Goal: Information Seeking & Learning: Learn about a topic

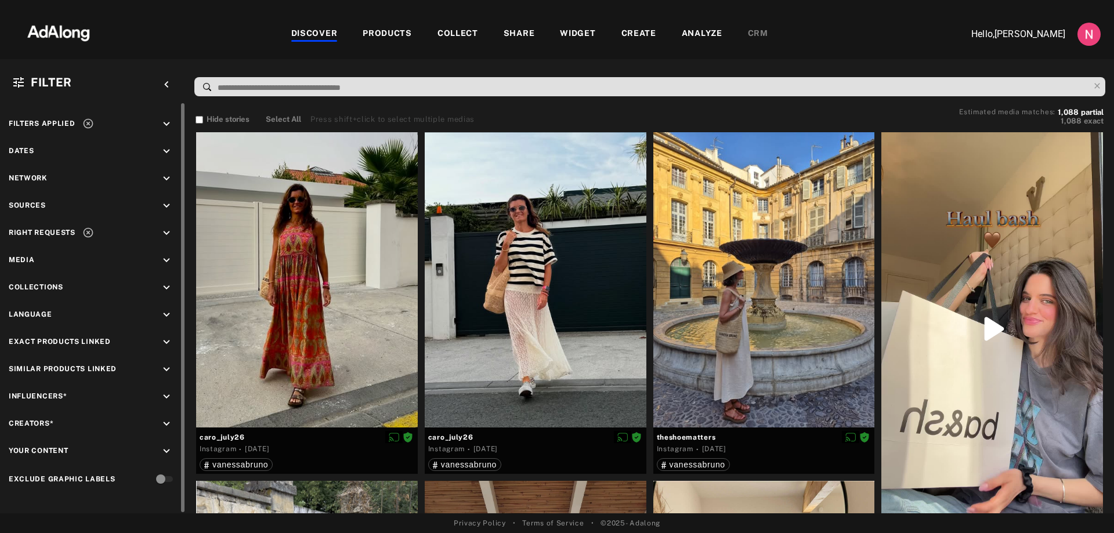
click at [167, 236] on icon "keyboard_arrow_down" at bounding box center [166, 233] width 13 height 13
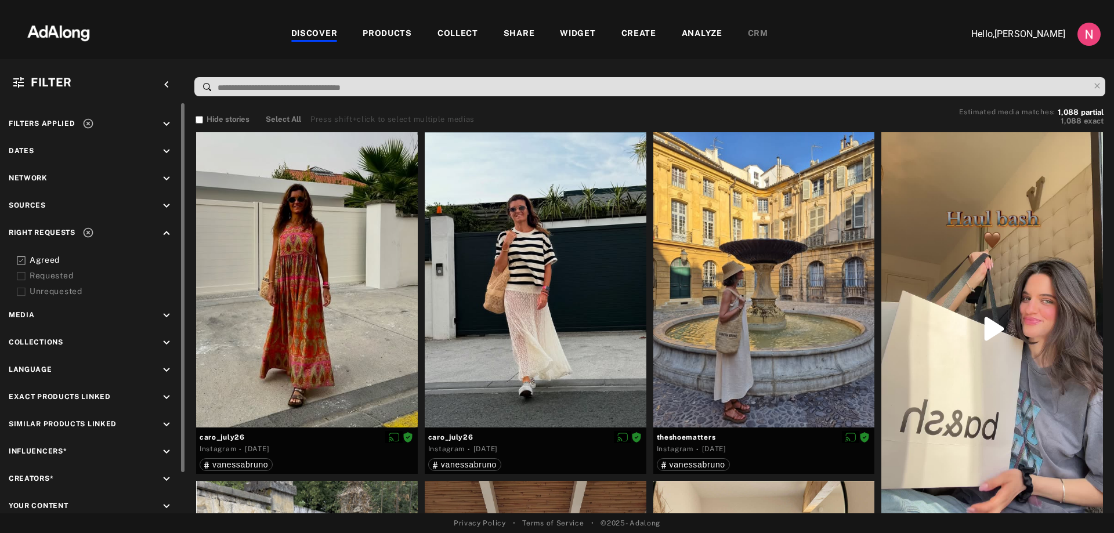
click at [173, 315] on div "keyboard_arrow_down" at bounding box center [168, 317] width 17 height 16
click at [32, 344] on div "Video" at bounding box center [103, 343] width 147 height 12
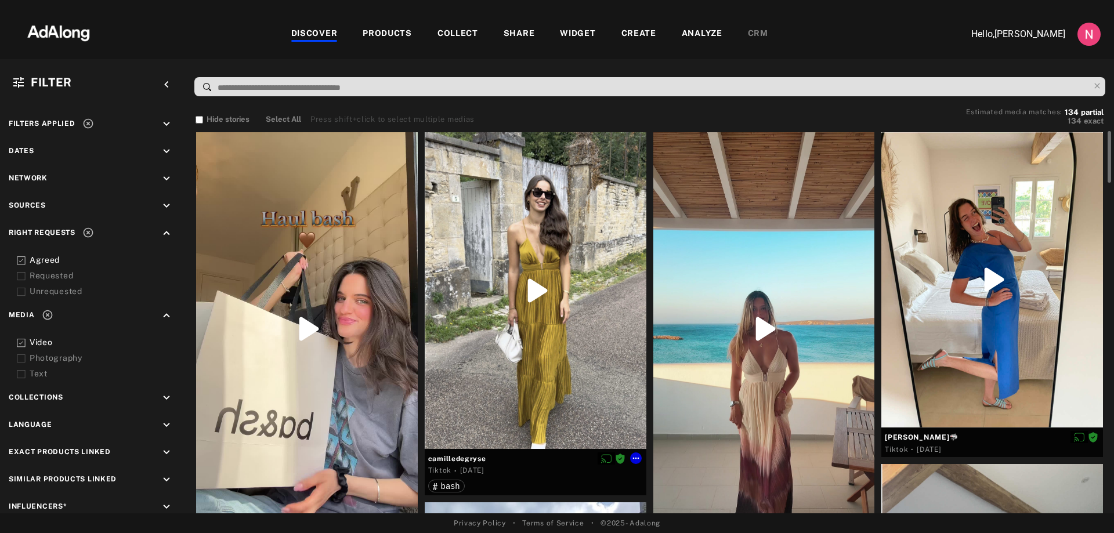
click at [535, 295] on div at bounding box center [536, 290] width 222 height 317
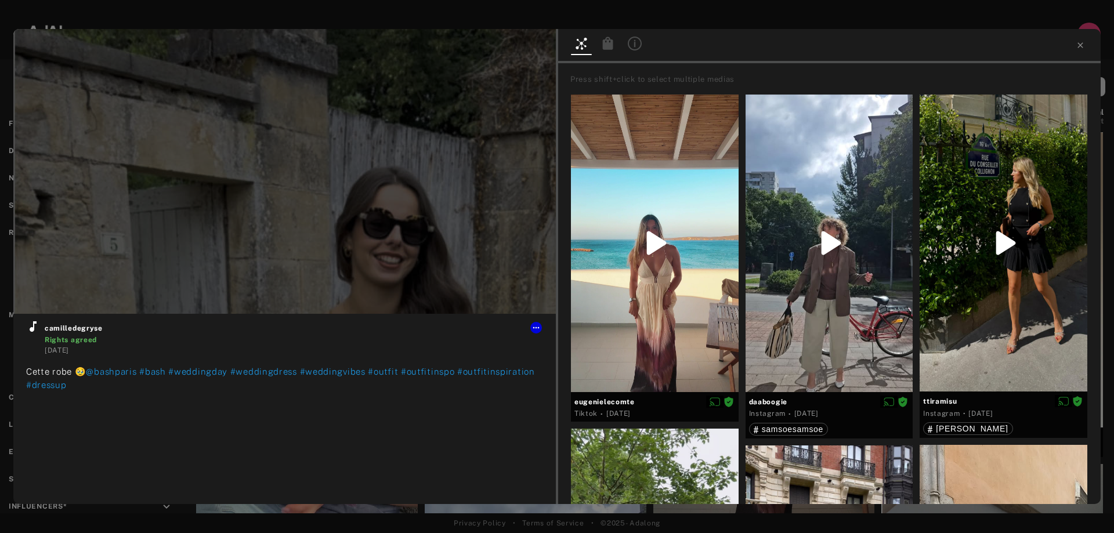
click at [1074, 49] on div at bounding box center [829, 46] width 543 height 34
click at [1088, 45] on div at bounding box center [829, 46] width 543 height 34
type input "**"
click at [1084, 45] on icon at bounding box center [1080, 45] width 9 height 9
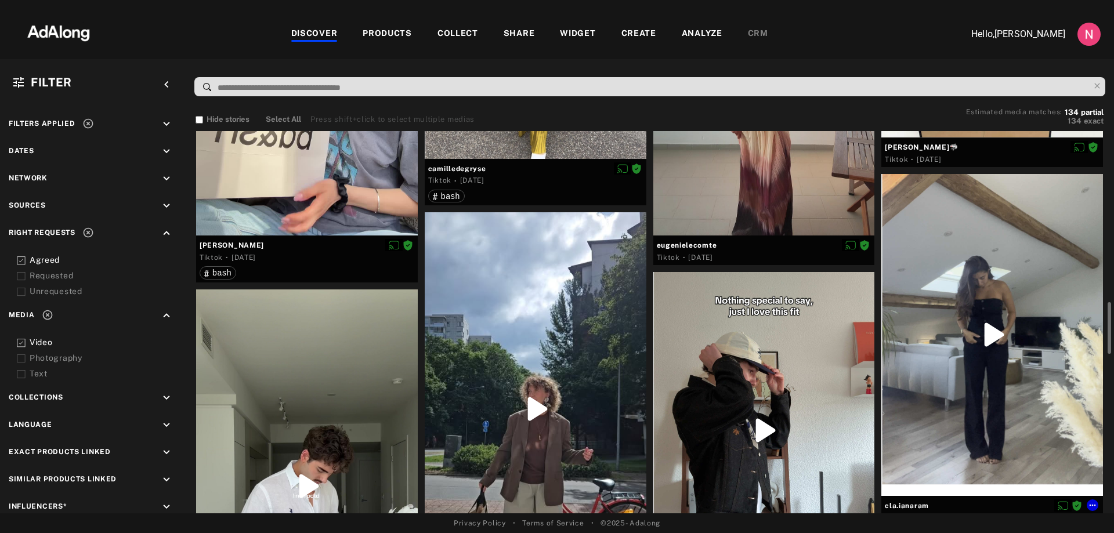
scroll to position [464, 0]
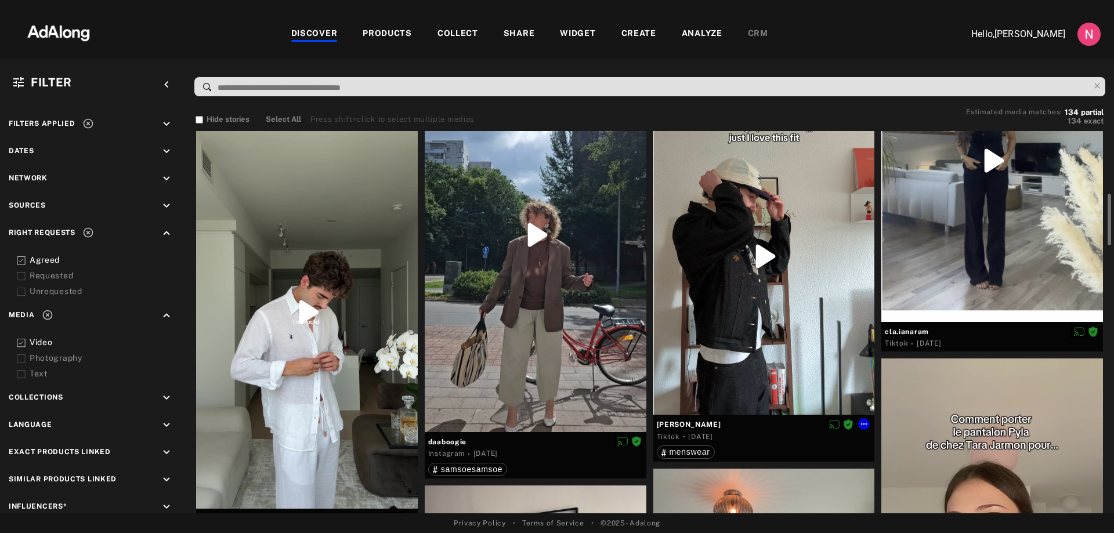
click at [755, 252] on div at bounding box center [764, 256] width 222 height 317
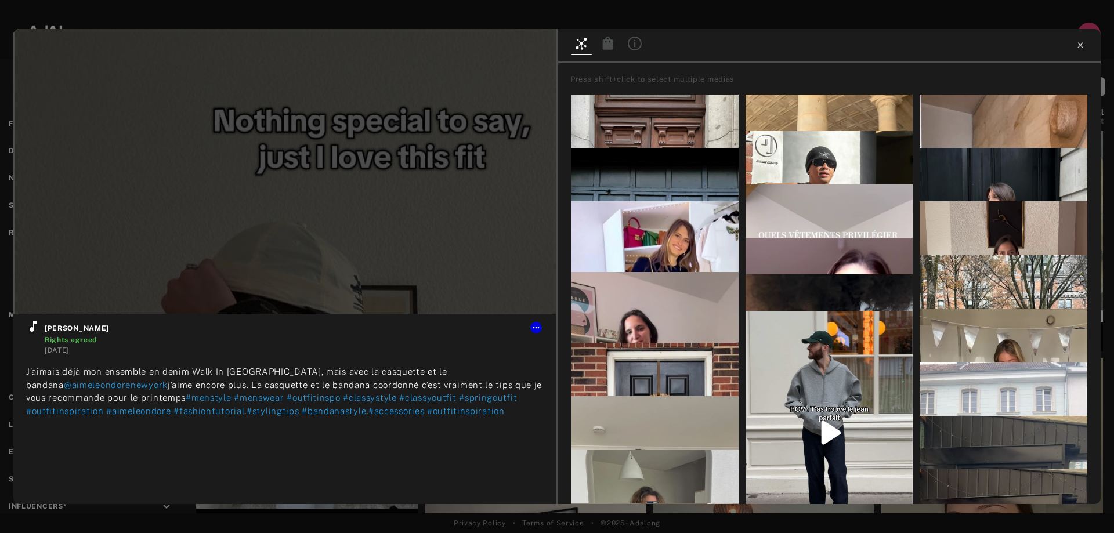
type input "**"
click at [1083, 41] on icon at bounding box center [1080, 45] width 9 height 9
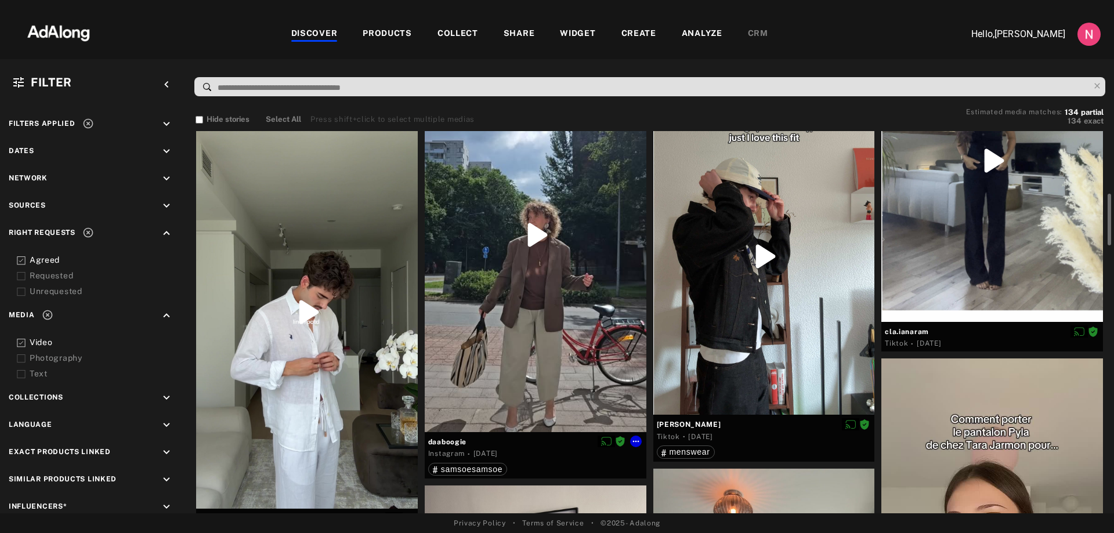
click at [551, 263] on div at bounding box center [536, 234] width 222 height 393
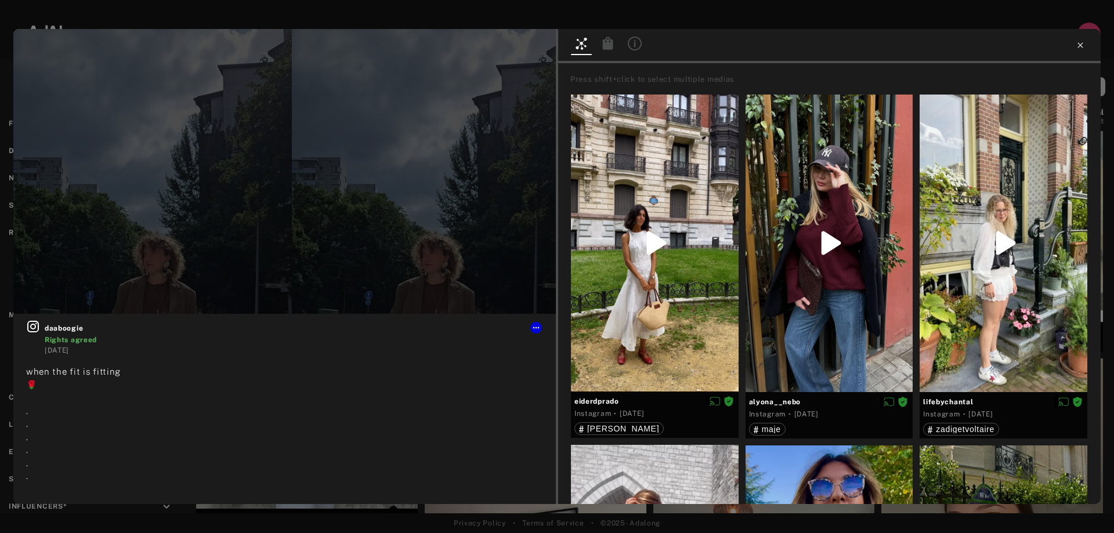
click at [1081, 44] on icon at bounding box center [1080, 45] width 9 height 9
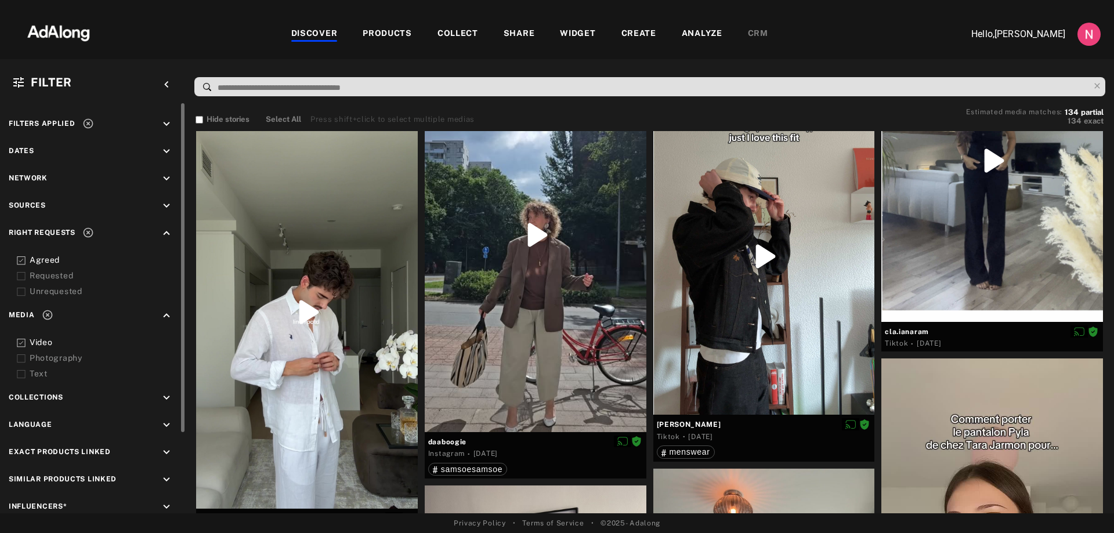
click at [171, 234] on icon "keyboard_arrow_up" at bounding box center [166, 233] width 13 height 13
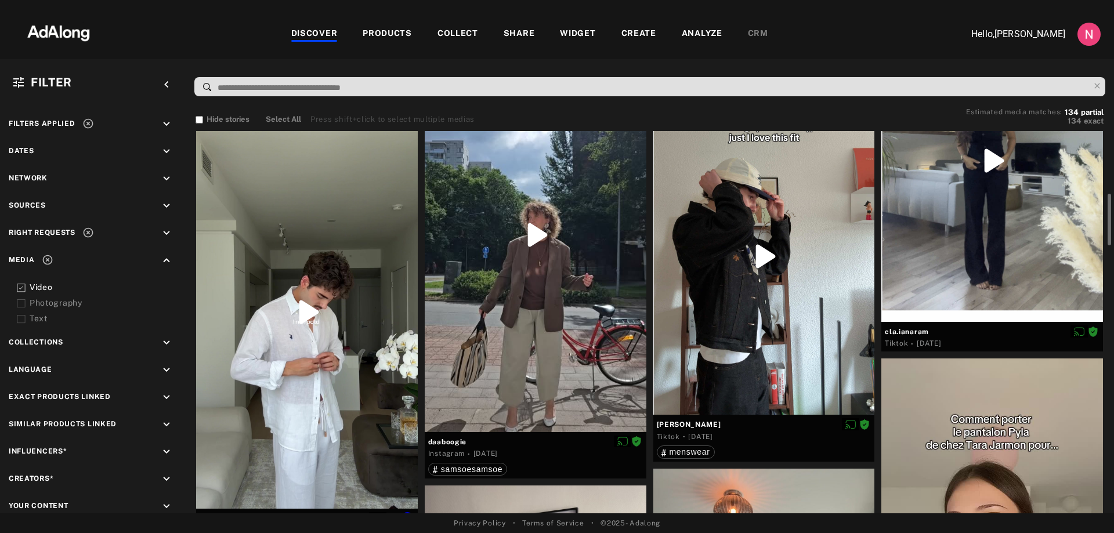
click at [304, 316] on div at bounding box center [307, 312] width 222 height 394
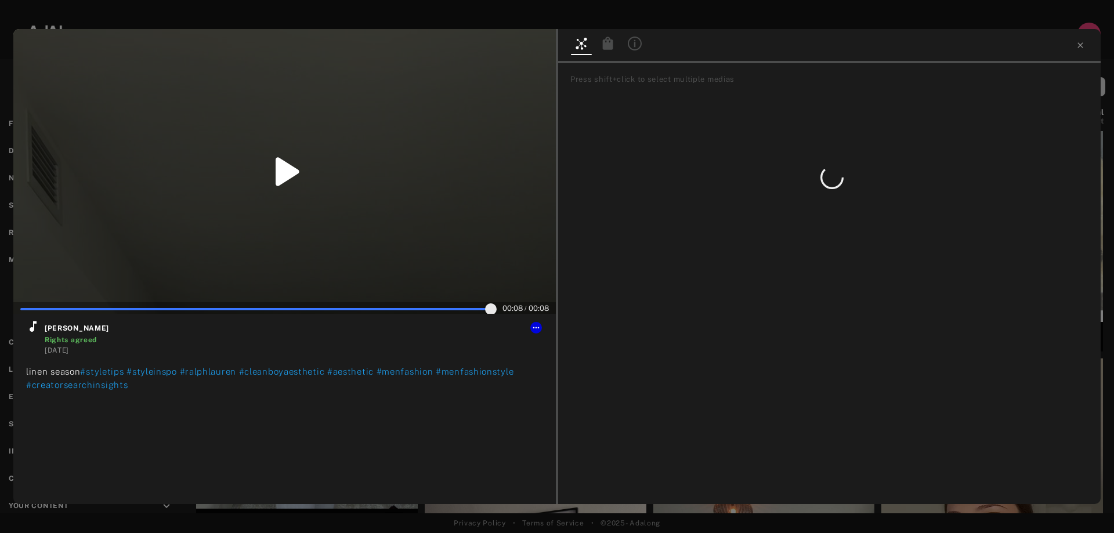
click at [283, 162] on icon at bounding box center [288, 171] width 24 height 28
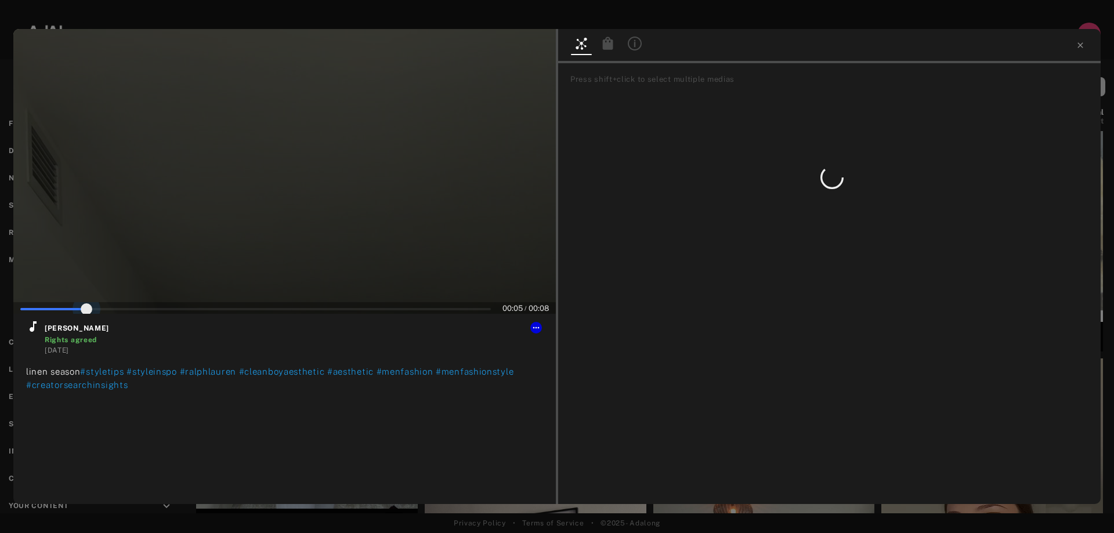
scroll to position [1, 0]
drag, startPoint x: 86, startPoint y: 310, endPoint x: -11, endPoint y: 309, distance: 96.9
click at [0, 309] on html "DISCOVER PRODUCTS COLLECT SHARE WIDGET CREATE ANALYZE CRM Hello, [PERSON_NAME] …" at bounding box center [557, 266] width 1114 height 533
click at [1085, 39] on div at bounding box center [829, 46] width 543 height 34
type input "**"
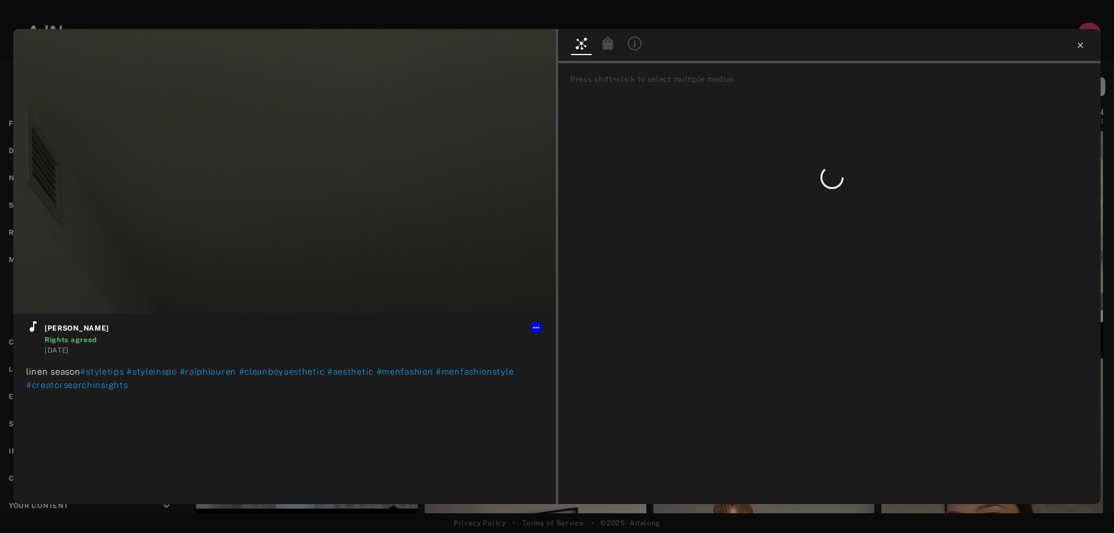
click at [1082, 44] on icon at bounding box center [1080, 45] width 9 height 9
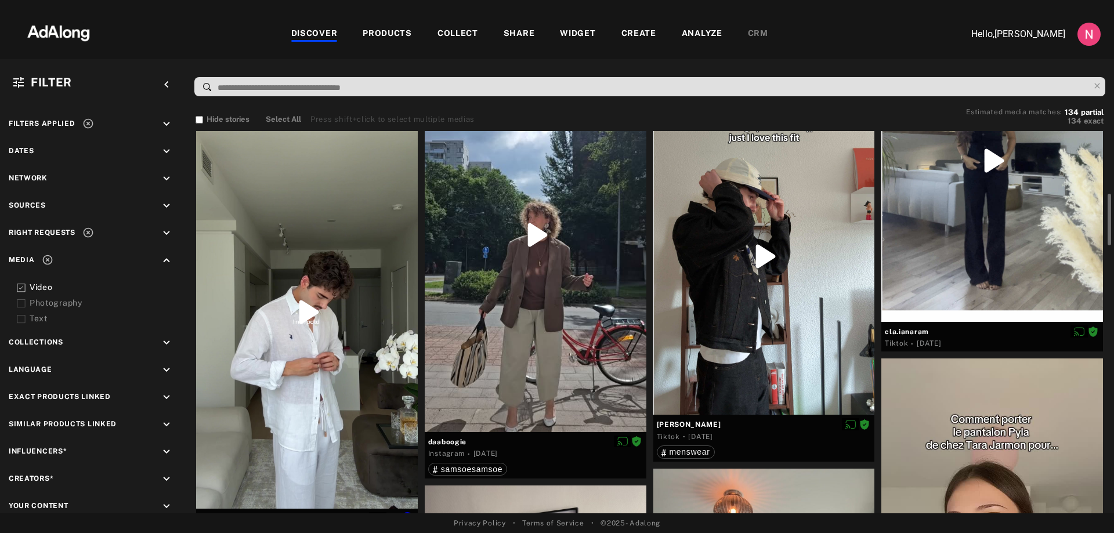
click at [309, 309] on div at bounding box center [307, 312] width 222 height 394
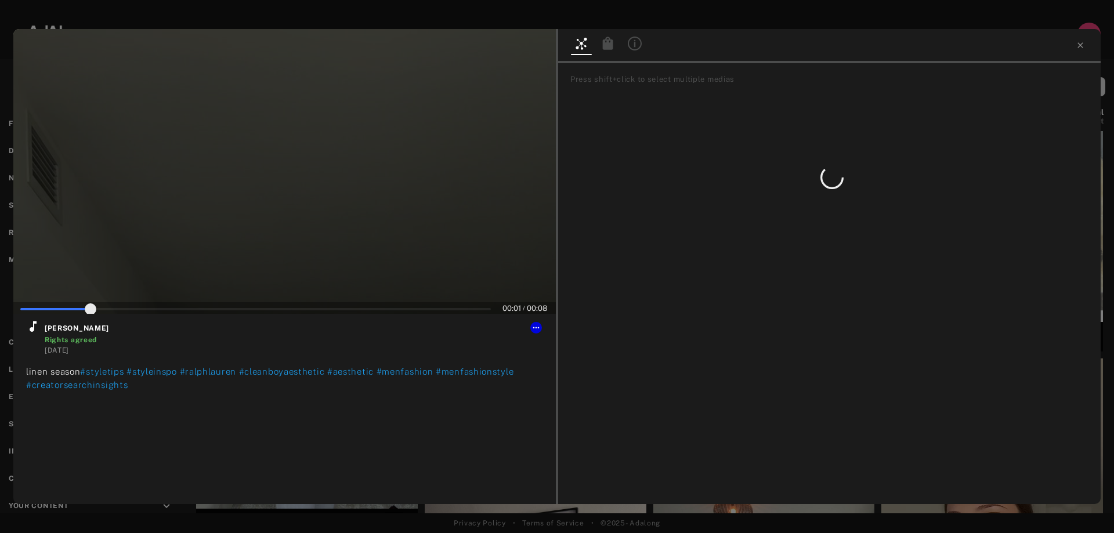
click at [327, 301] on div at bounding box center [284, 171] width 543 height 285
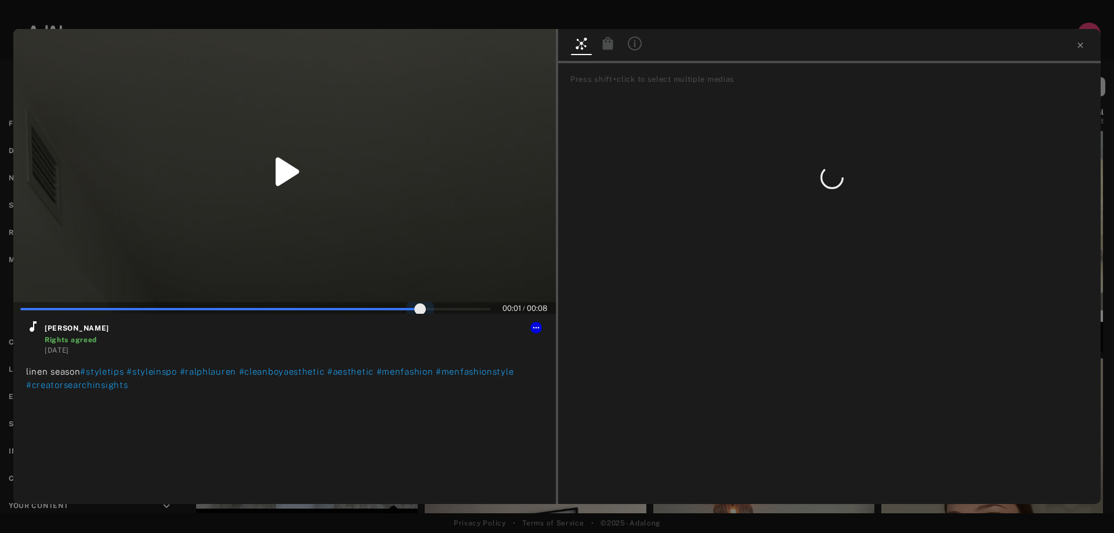
click at [421, 305] on span at bounding box center [255, 309] width 471 height 17
drag, startPoint x: 421, startPoint y: 305, endPoint x: 488, endPoint y: 309, distance: 66.8
click at [488, 309] on span at bounding box center [486, 308] width 12 height 12
type input "**"
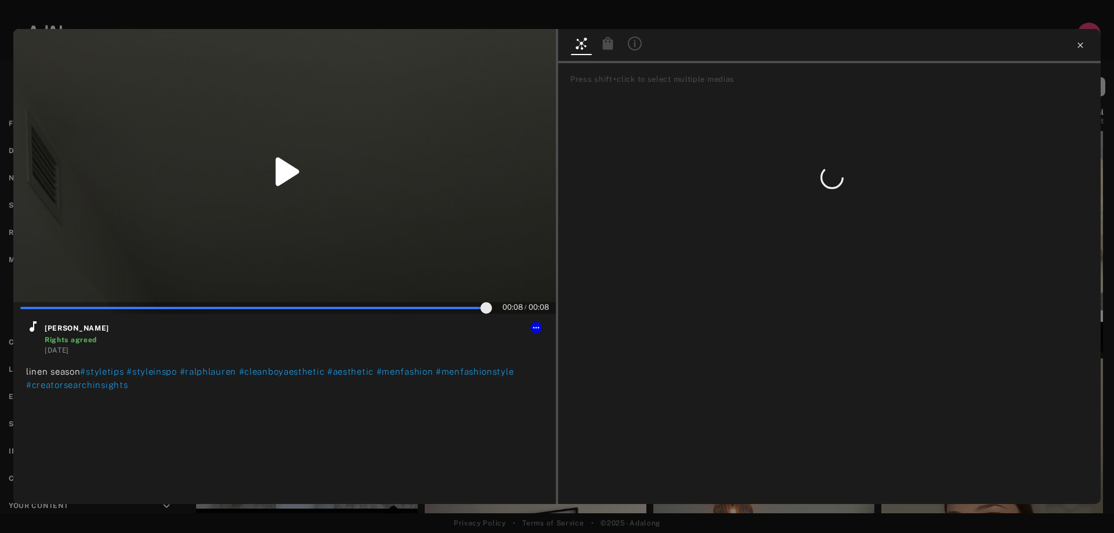
click at [1083, 42] on icon at bounding box center [1080, 45] width 9 height 9
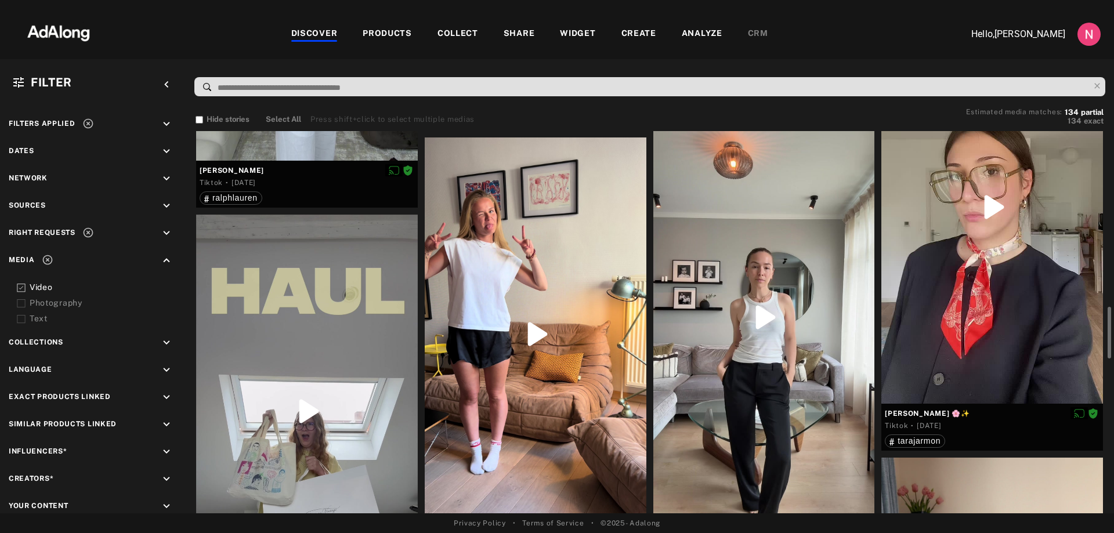
scroll to position [870, 0]
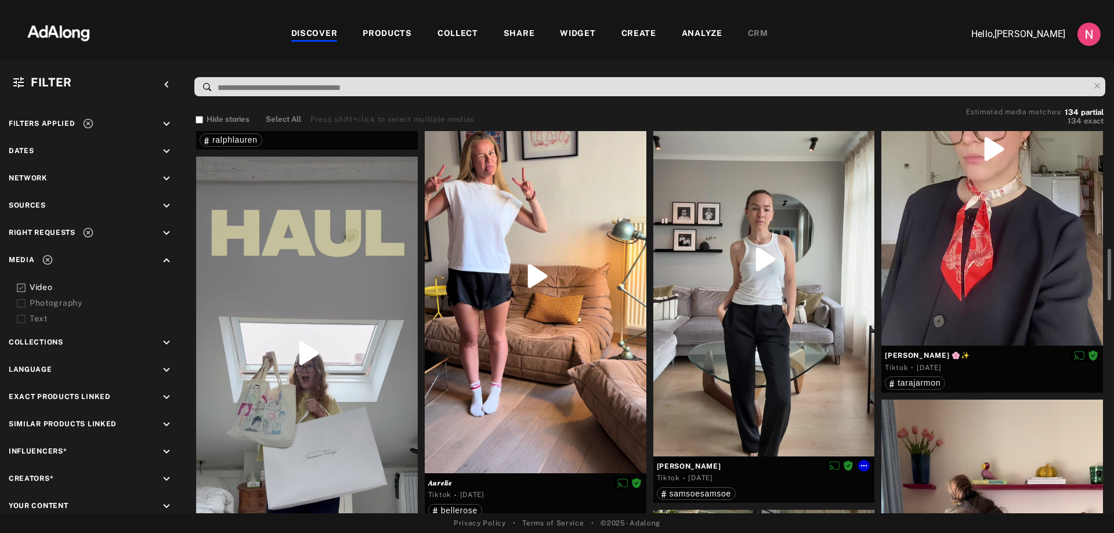
click at [762, 251] on div at bounding box center [764, 260] width 222 height 394
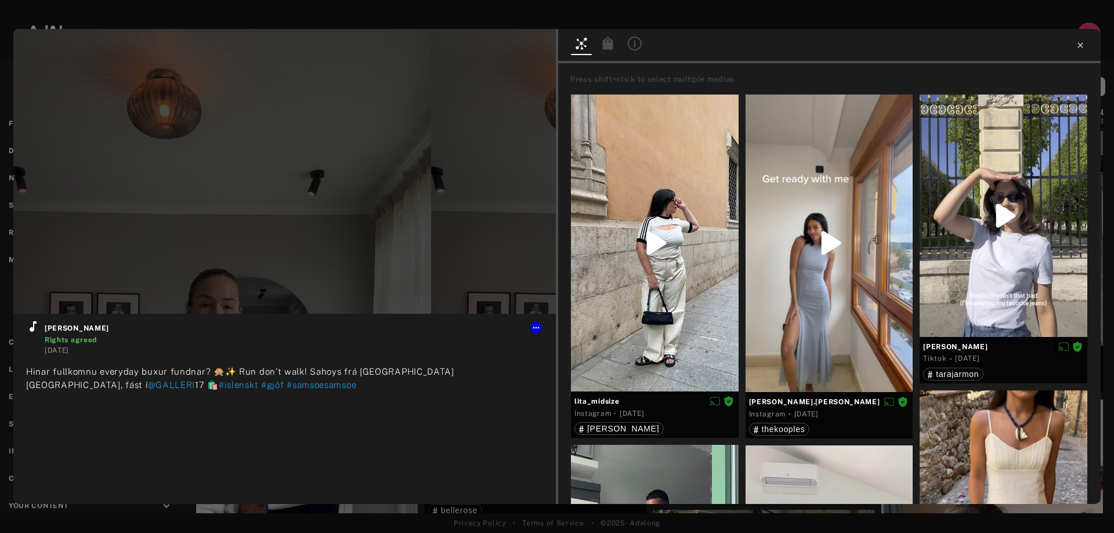
type input "**"
click at [1083, 47] on icon at bounding box center [1080, 45] width 9 height 9
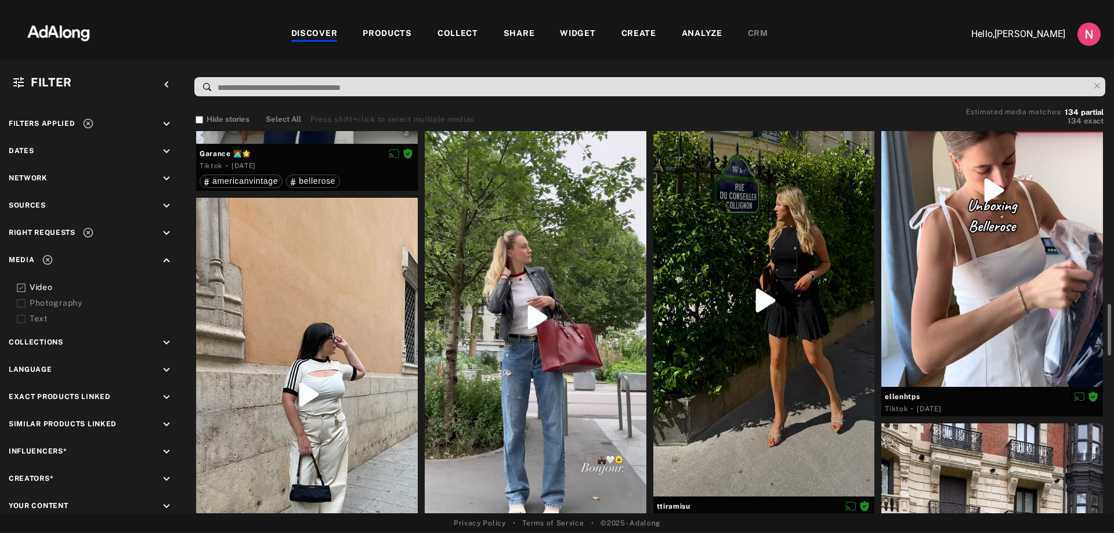
scroll to position [1451, 0]
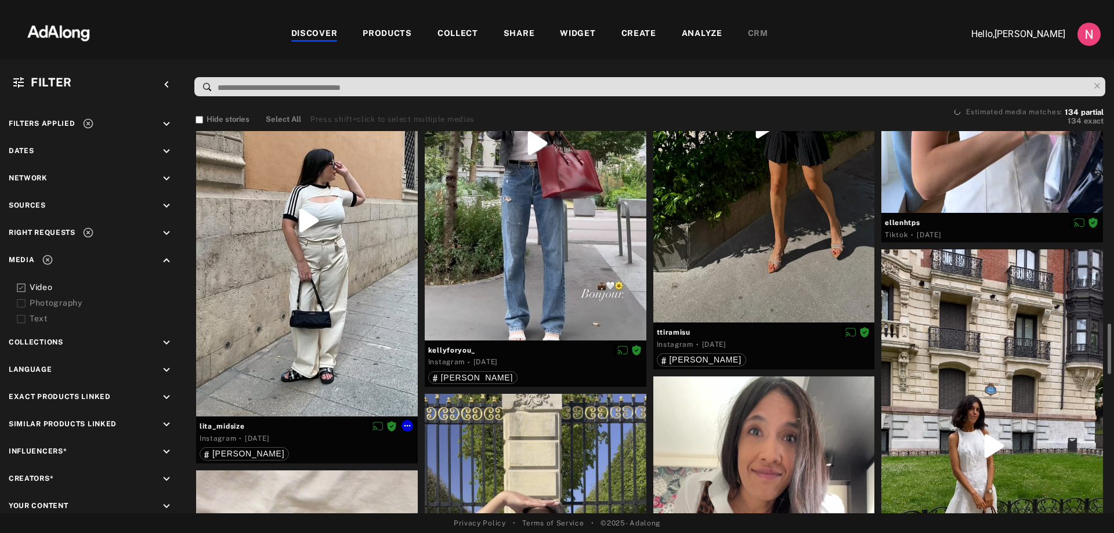
click at [303, 218] on div at bounding box center [307, 220] width 222 height 393
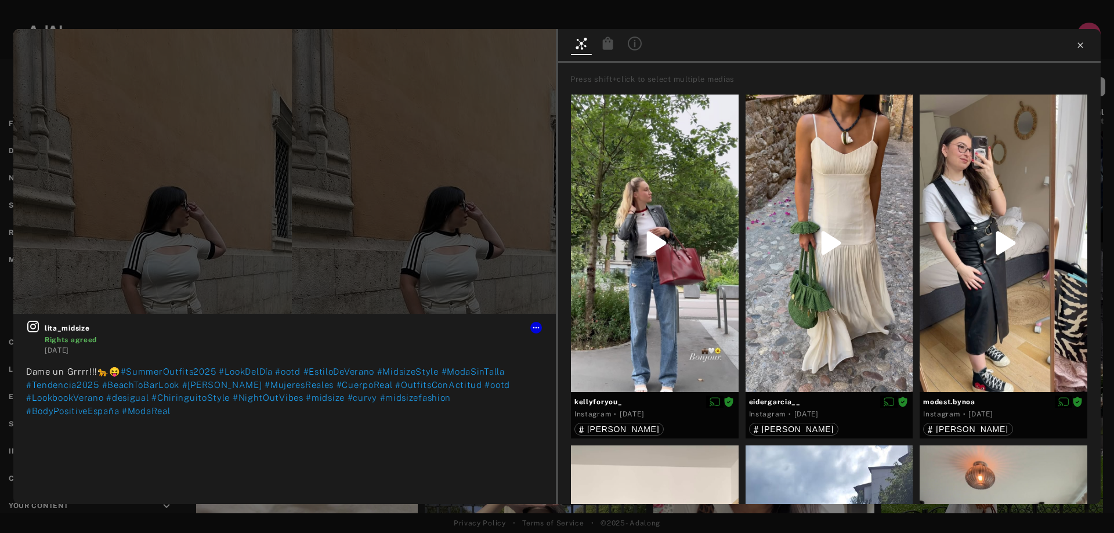
click at [1079, 42] on icon at bounding box center [1080, 45] width 9 height 9
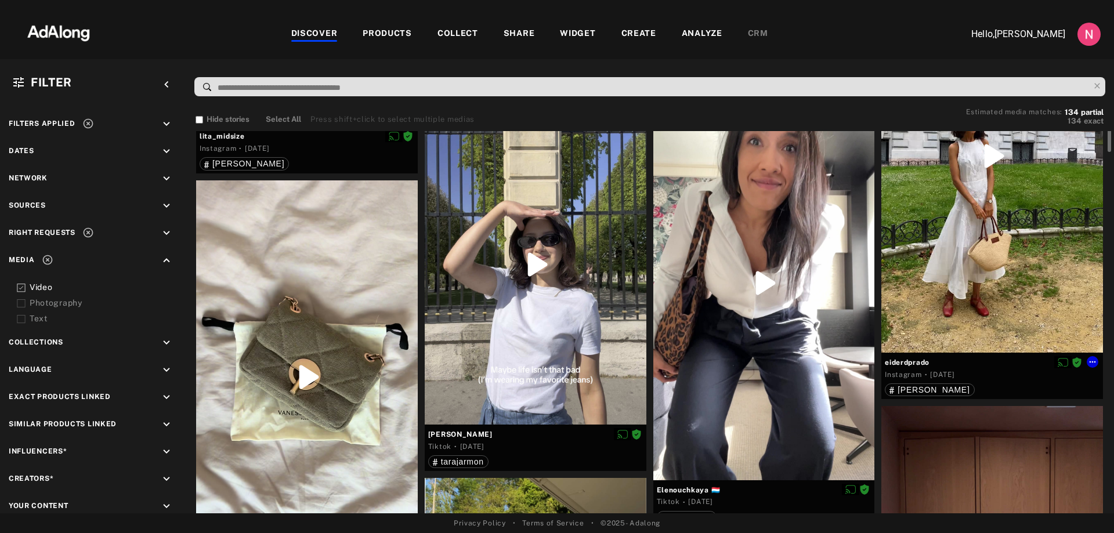
scroll to position [1625, 0]
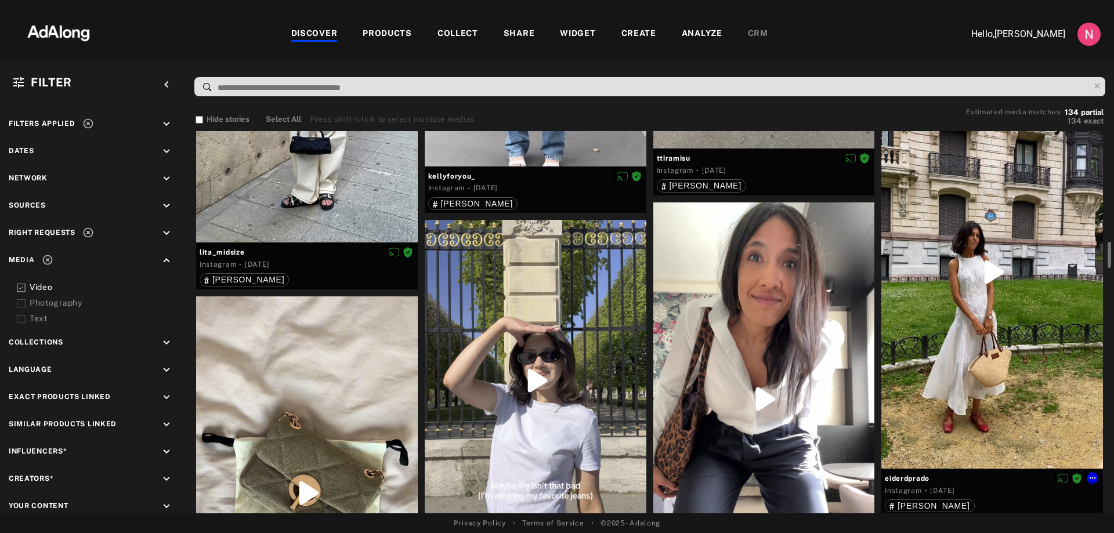
click at [993, 263] on div at bounding box center [992, 271] width 222 height 393
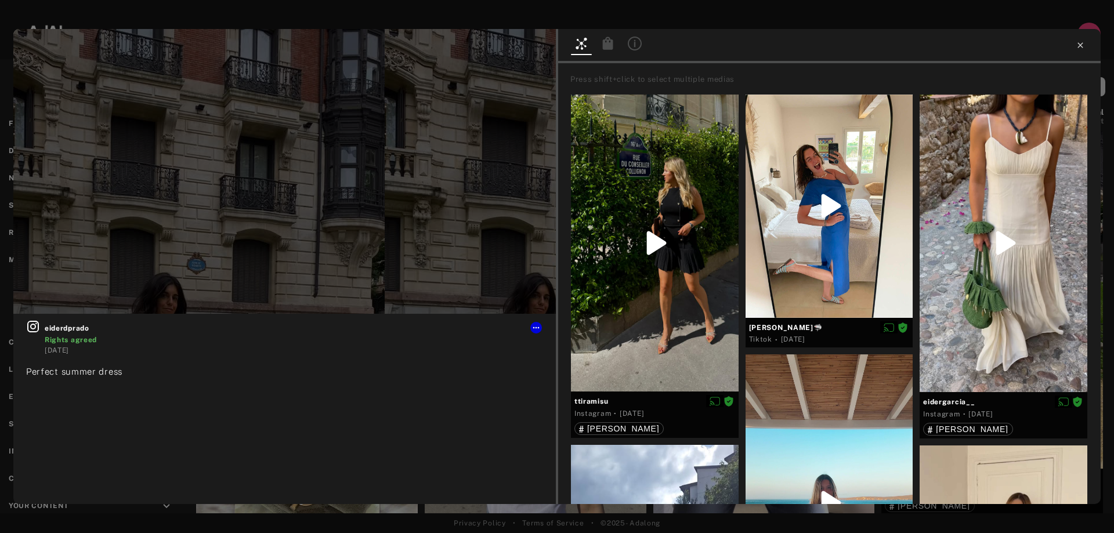
click at [1077, 42] on icon at bounding box center [1080, 45] width 9 height 9
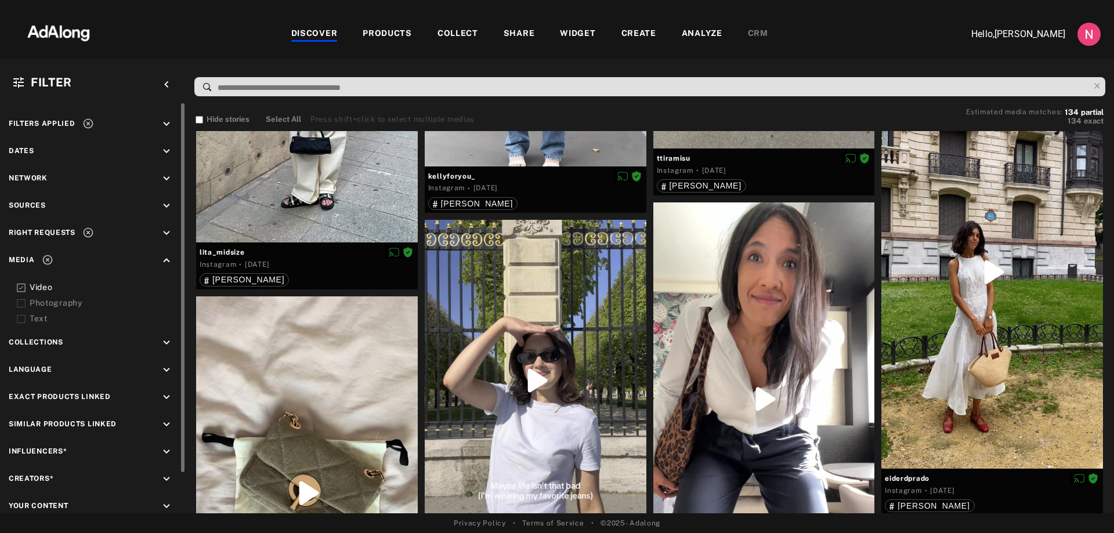
click at [23, 288] on icon at bounding box center [21, 288] width 9 height 9
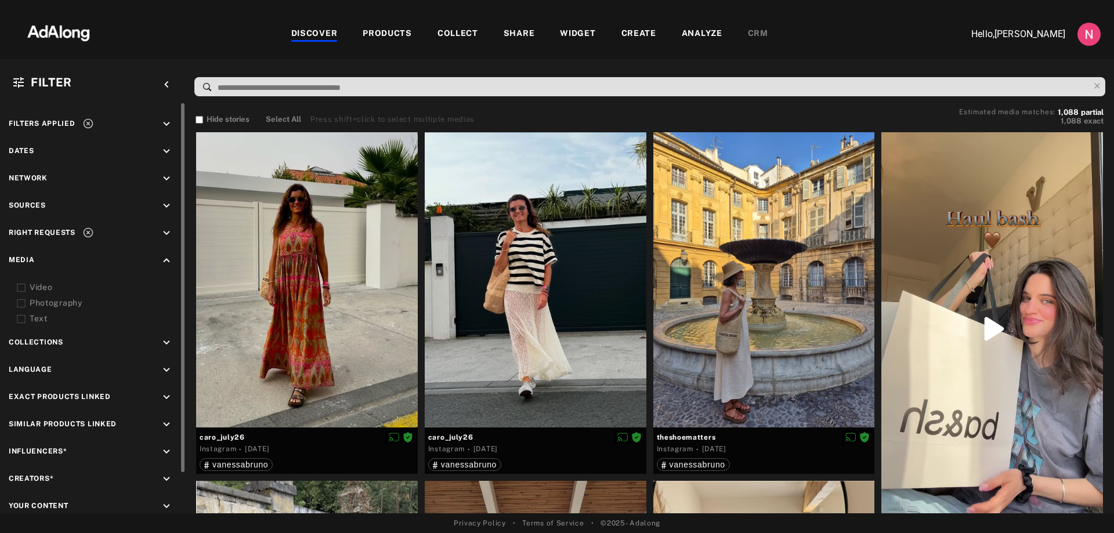
click at [162, 206] on icon "keyboard_arrow_down" at bounding box center [166, 206] width 13 height 13
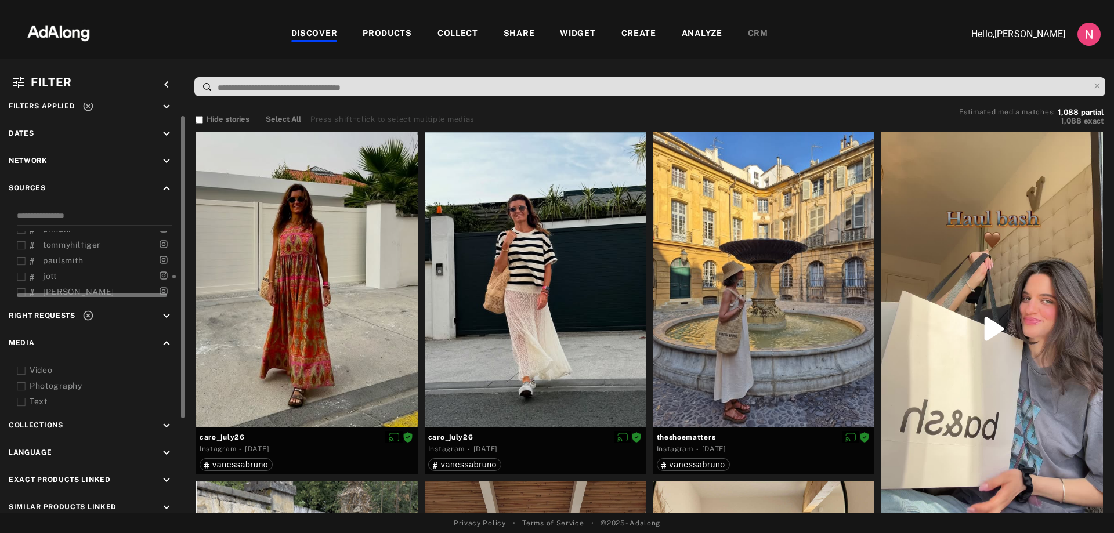
scroll to position [734, 0]
click at [67, 279] on span "tommyhilfiger" at bounding box center [71, 279] width 57 height 9
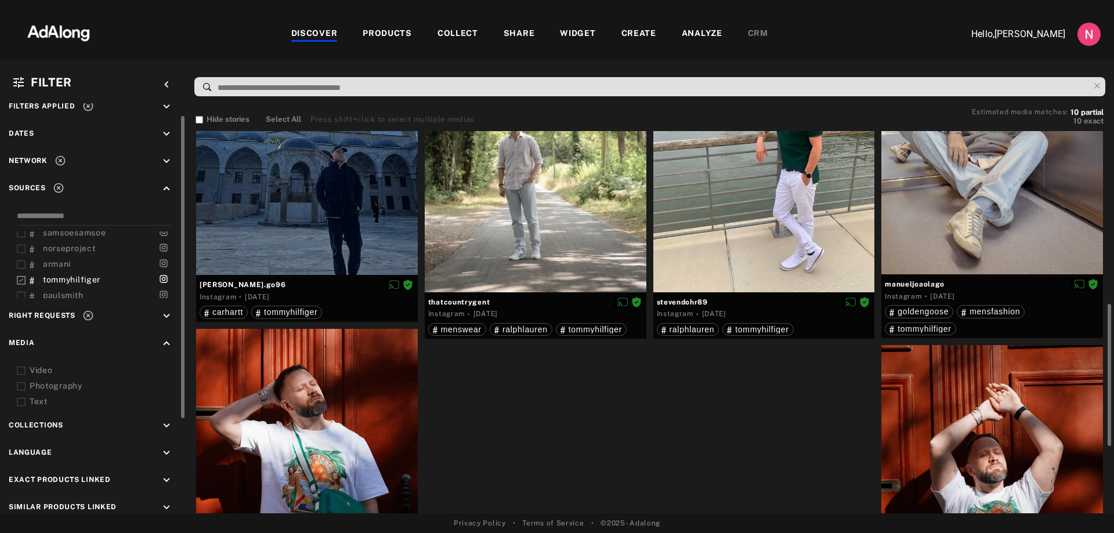
scroll to position [644, 0]
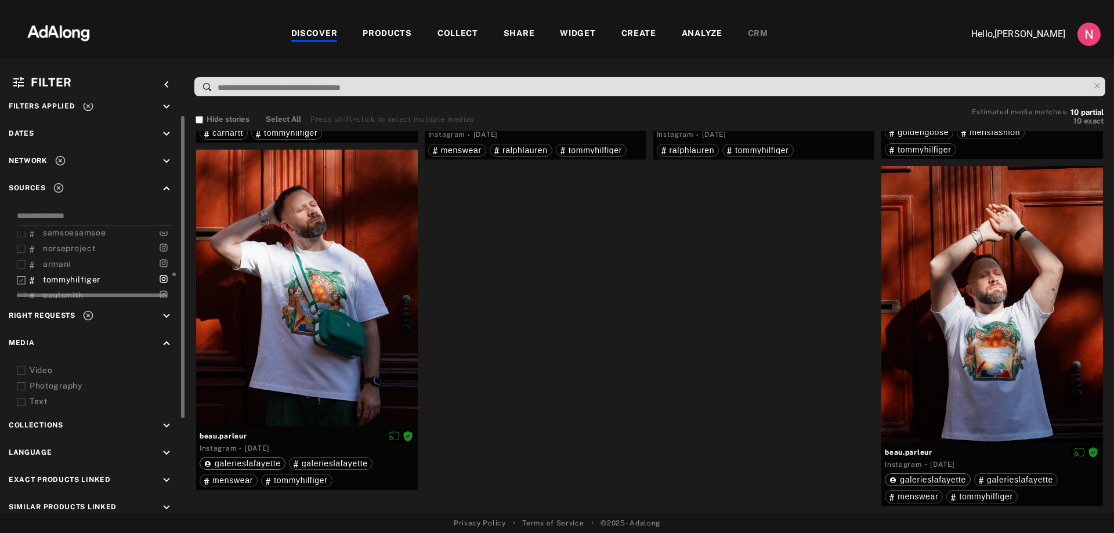
click at [19, 279] on icon at bounding box center [21, 280] width 9 height 9
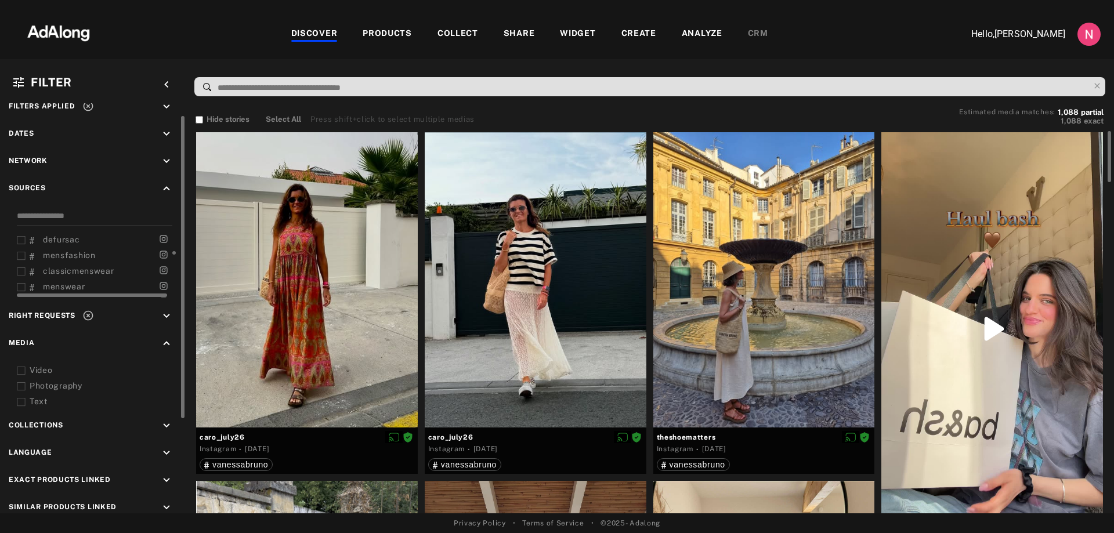
scroll to position [316, 0]
click at [62, 261] on span "[PERSON_NAME]" at bounding box center [78, 258] width 71 height 9
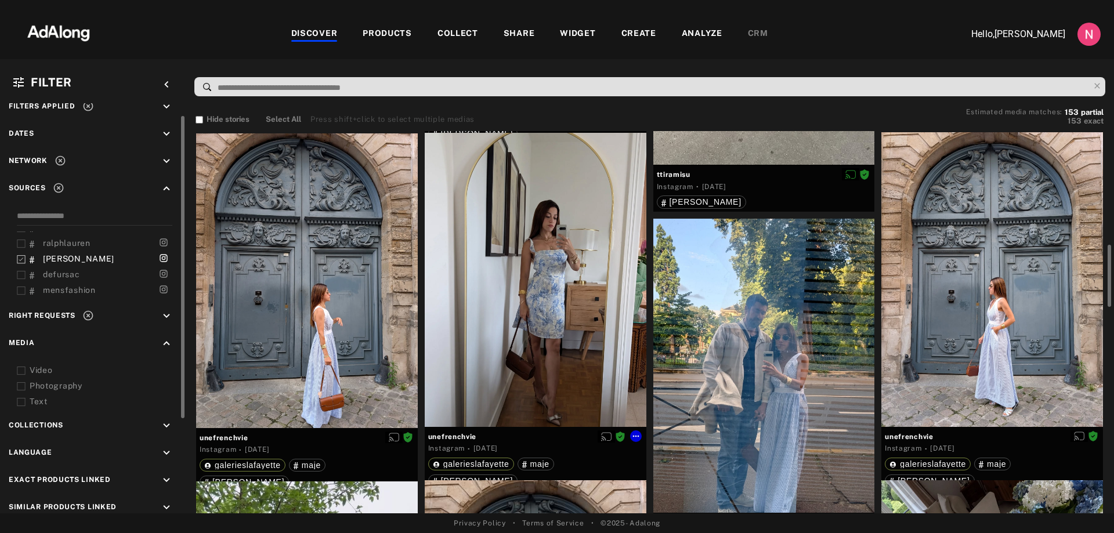
scroll to position [928, 0]
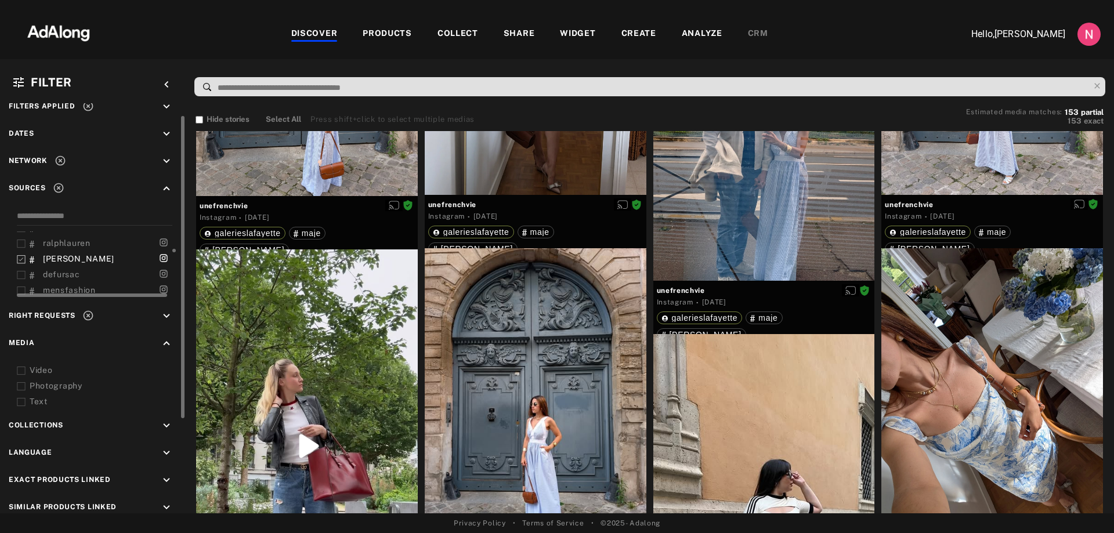
click at [21, 260] on polyline at bounding box center [21, 259] width 4 height 3
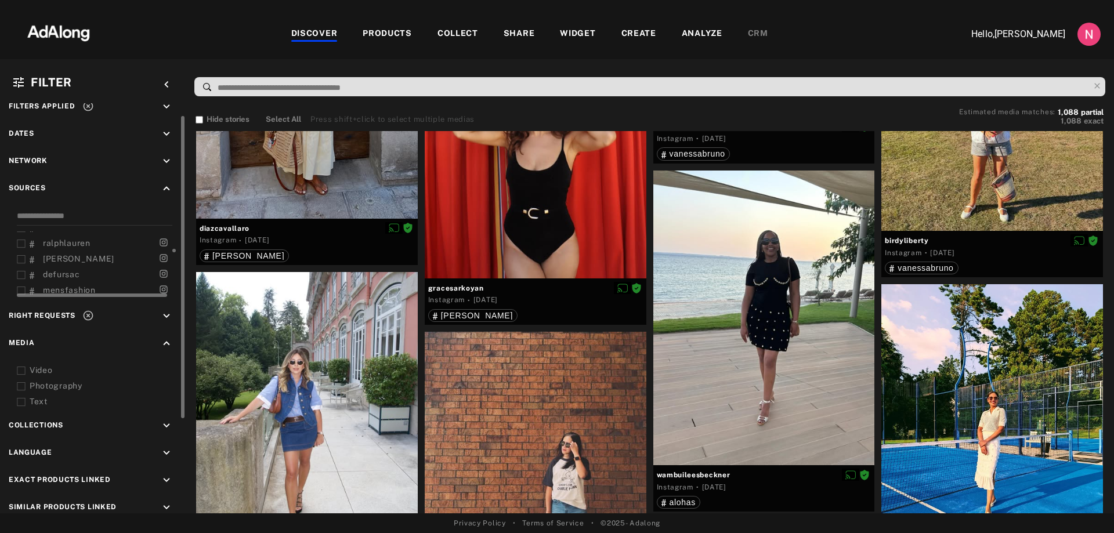
click at [83, 238] on span "ralphlauren" at bounding box center [67, 242] width 48 height 9
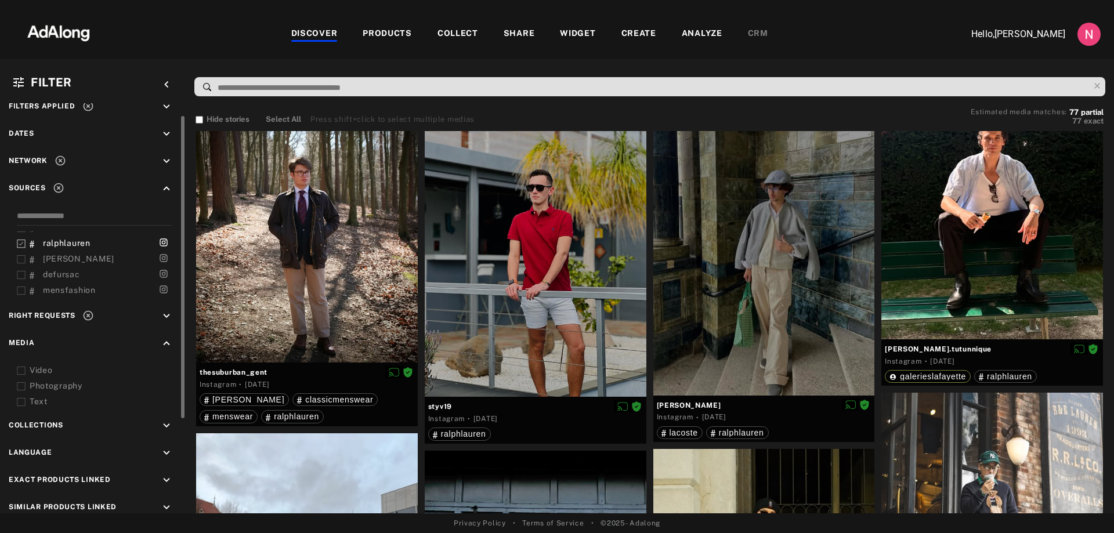
scroll to position [1973, 0]
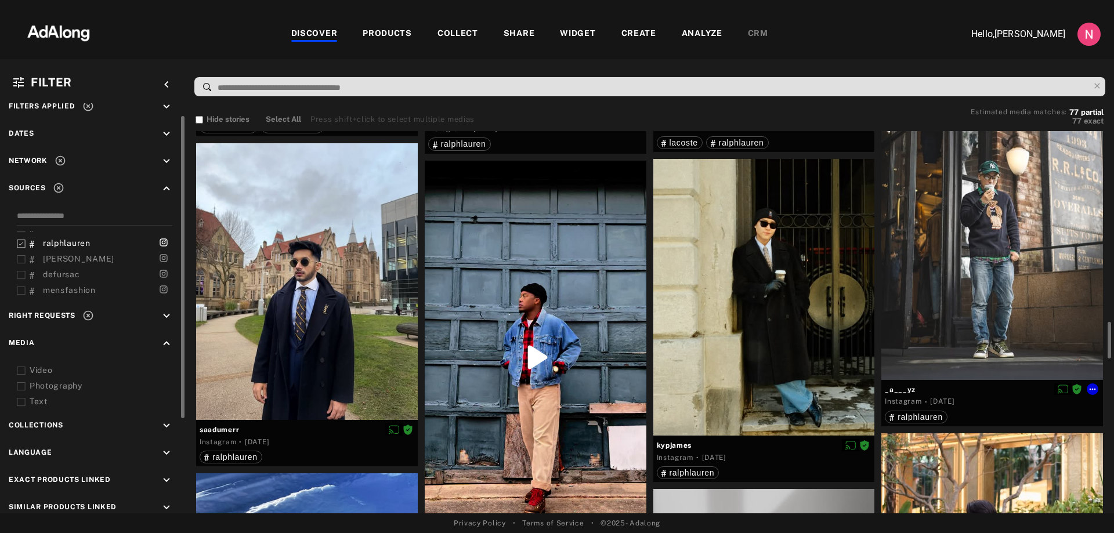
click at [985, 256] on div at bounding box center [992, 241] width 222 height 277
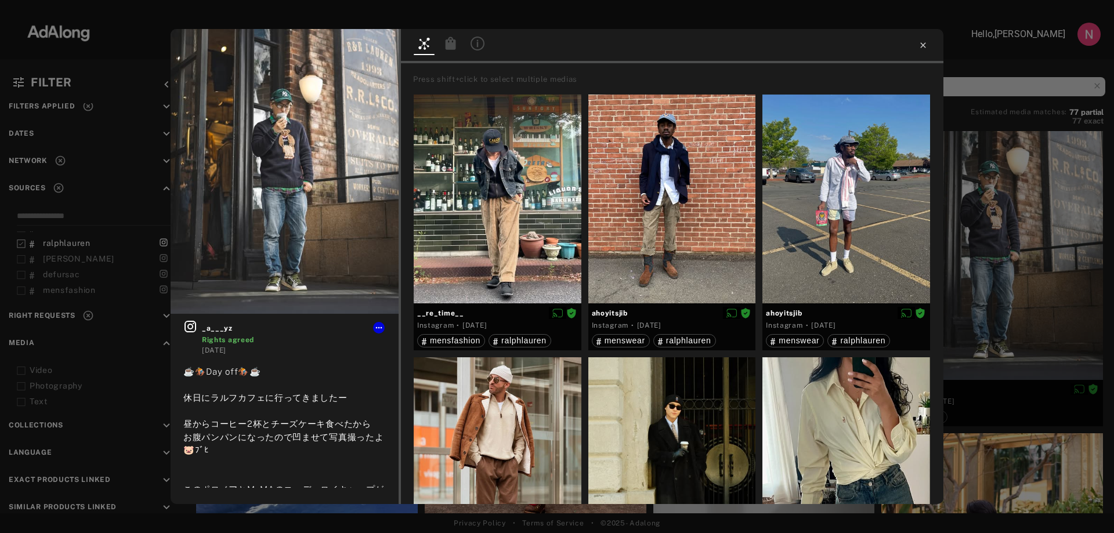
click at [920, 49] on icon at bounding box center [923, 45] width 9 height 9
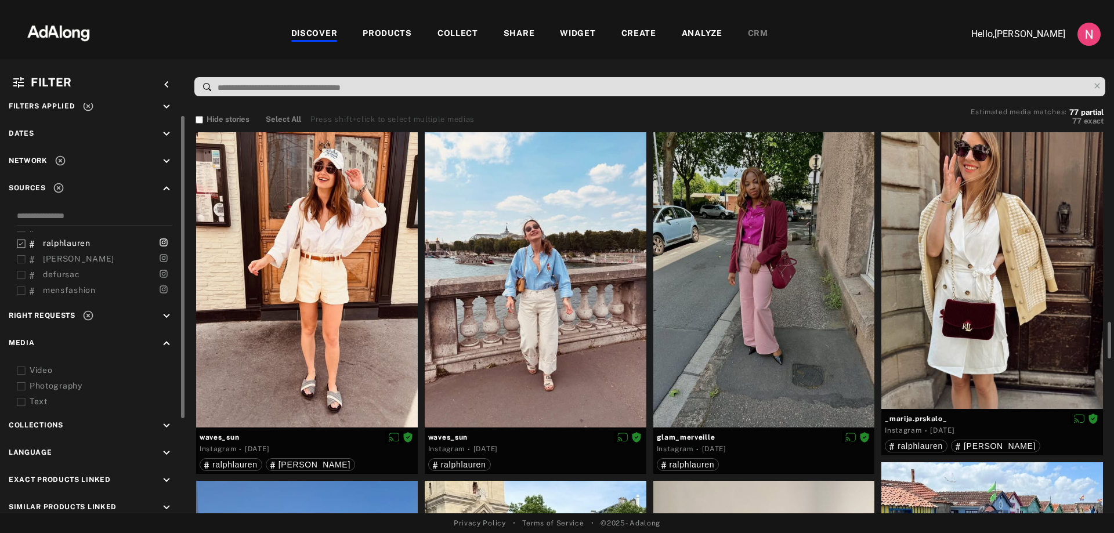
scroll to position [174, 0]
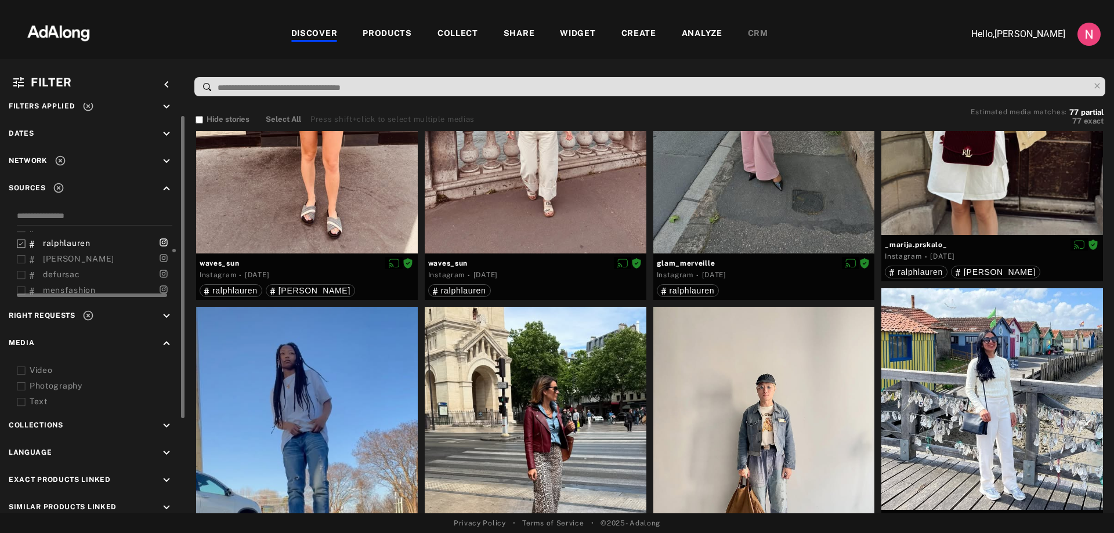
click at [22, 241] on icon at bounding box center [21, 244] width 9 height 9
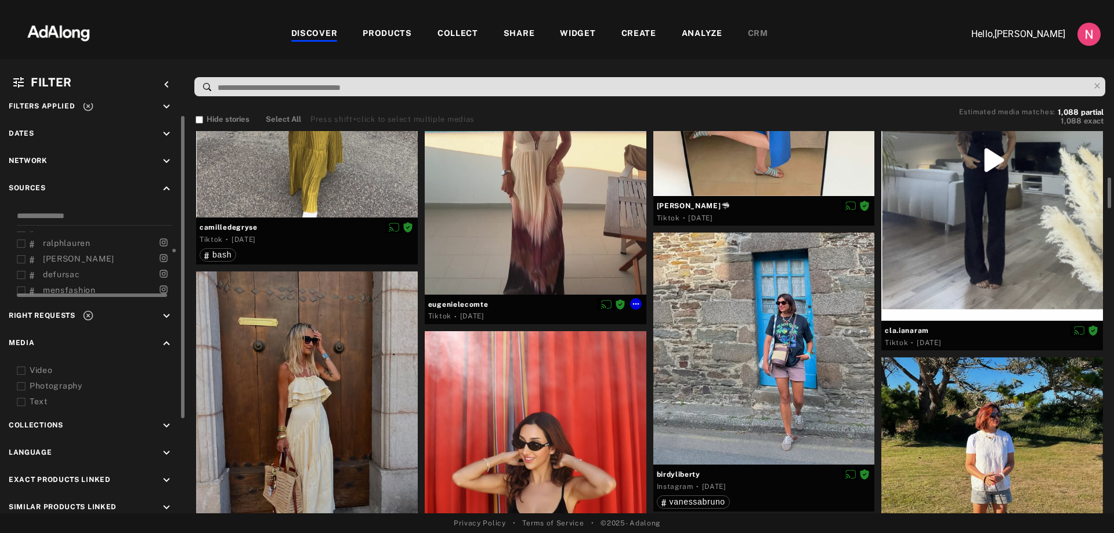
scroll to position [696, 0]
